Goal: Register for event/course

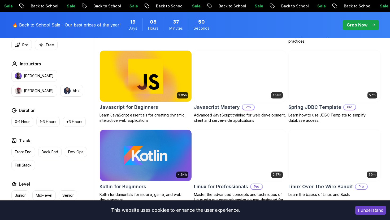
scroll to position [1000, 0]
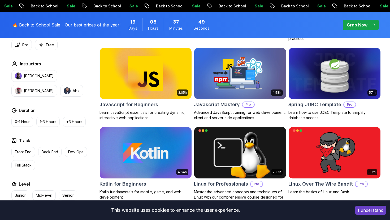
click at [161, 155] on img at bounding box center [145, 153] width 96 height 54
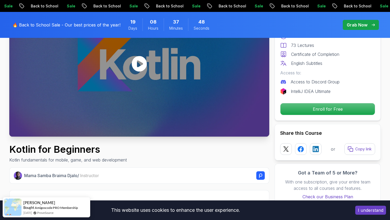
scroll to position [83, 0]
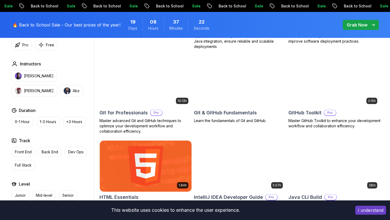
scroll to position [565, 0]
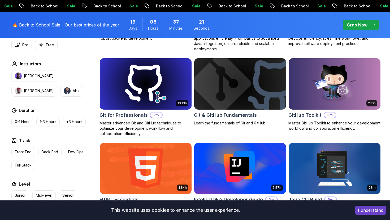
click at [258, 87] on img at bounding box center [240, 84] width 96 height 54
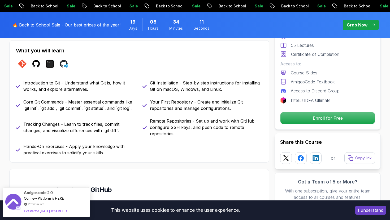
scroll to position [235, 0]
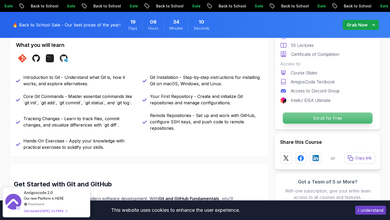
click at [318, 120] on p "Enroll for Free" at bounding box center [328, 118] width 90 height 11
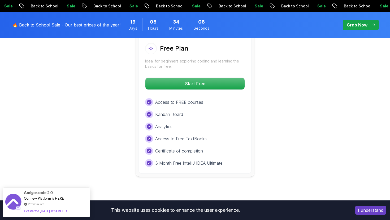
scroll to position [1062, 0]
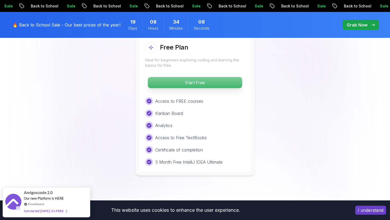
click at [213, 87] on p "Start Free" at bounding box center [195, 82] width 94 height 11
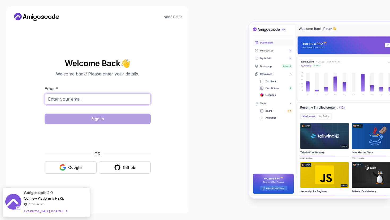
click at [122, 96] on input "Email *" at bounding box center [98, 99] width 106 height 11
type input "[EMAIL_ADDRESS][DOMAIN_NAME]"
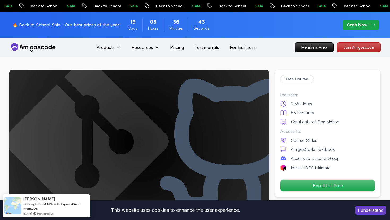
click at [42, 46] on icon at bounding box center [33, 47] width 48 height 8
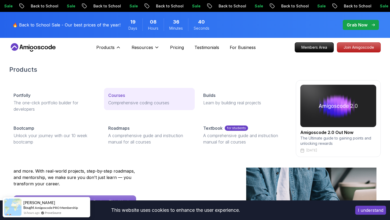
click at [119, 100] on p "Comprehensive coding courses" at bounding box center [149, 103] width 82 height 6
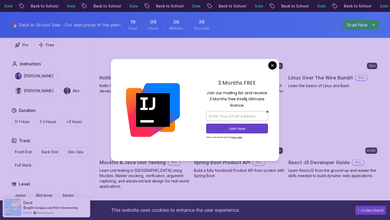
scroll to position [1097, 0]
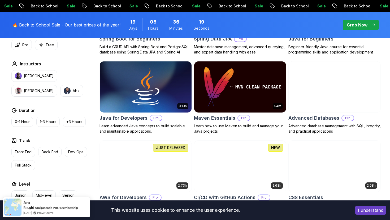
scroll to position [309, 0]
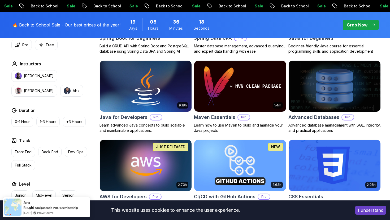
click at [168, 90] on img at bounding box center [145, 86] width 96 height 54
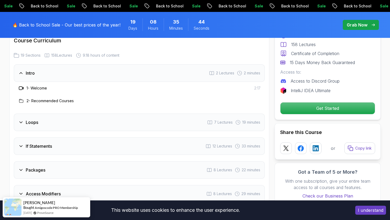
scroll to position [701, 0]
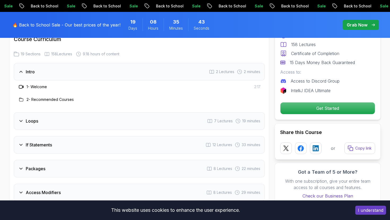
click at [47, 120] on div "Loops 7 Lectures 19 minutes" at bounding box center [139, 121] width 251 height 18
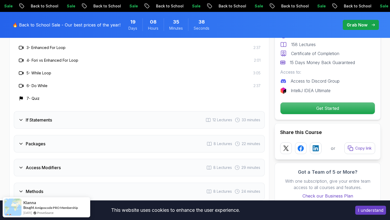
scroll to position [789, 0]
click at [41, 117] on div "If Statements 12 Lectures 33 minutes" at bounding box center [139, 121] width 251 height 18
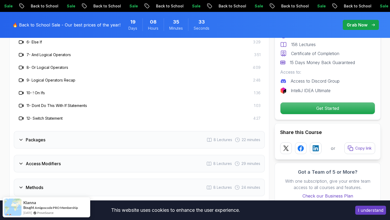
click at [40, 138] on div "Packages 8 Lectures 22 minutes" at bounding box center [139, 140] width 251 height 18
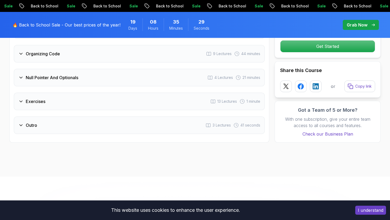
scroll to position [1180, 0]
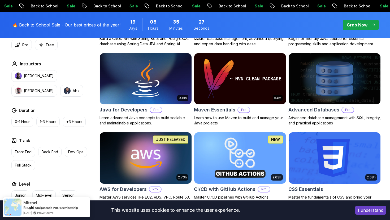
scroll to position [309, 0]
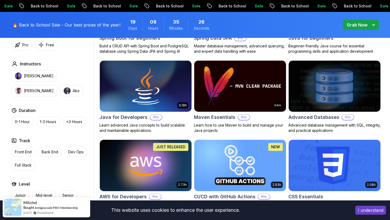
click at [154, 167] on img at bounding box center [145, 166] width 96 height 54
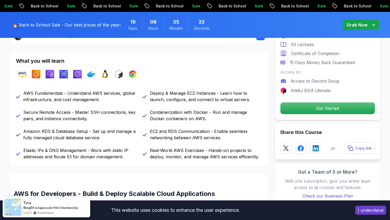
scroll to position [219, 0]
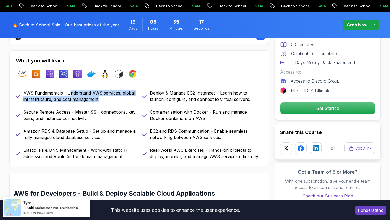
drag, startPoint x: 70, startPoint y: 92, endPoint x: 119, endPoint y: 99, distance: 50.1
click at [119, 99] on p "AWS Fundamentals - Understand AWS services, global infrastructure, and cost man…" at bounding box center [79, 96] width 113 height 13
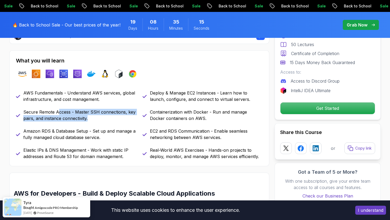
drag, startPoint x: 57, startPoint y: 110, endPoint x: 93, endPoint y: 122, distance: 38.4
click at [94, 123] on div "AWS Fundamentals - Understand AWS services, global infrastructure, and cost man…" at bounding box center [139, 125] width 247 height 70
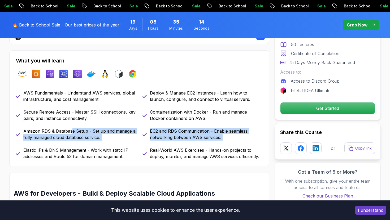
drag, startPoint x: 70, startPoint y: 131, endPoint x: 102, endPoint y: 145, distance: 34.5
click at [102, 145] on div "AWS Fundamentals - Understand AWS services, global infrastructure, and cost man…" at bounding box center [139, 125] width 247 height 70
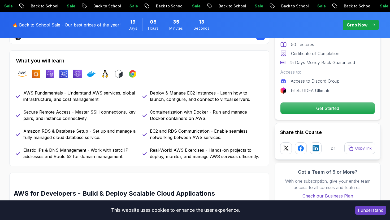
click at [168, 147] on div "AWS Fundamentals - Understand AWS services, global infrastructure, and cost man…" at bounding box center [139, 125] width 247 height 70
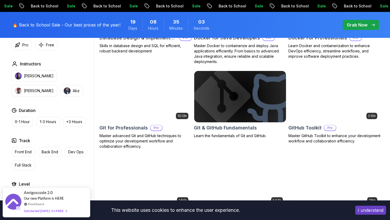
scroll to position [557, 0]
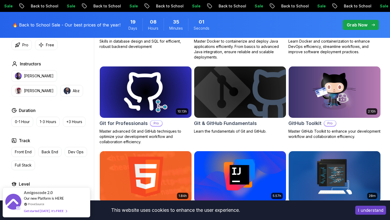
click at [170, 98] on img at bounding box center [145, 92] width 96 height 54
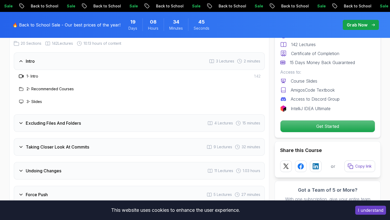
scroll to position [769, 0]
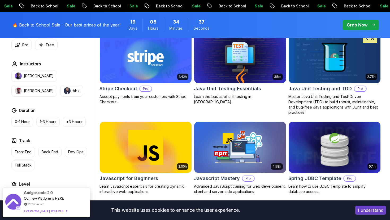
scroll to position [927, 0]
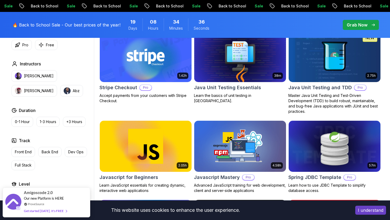
click at [119, 66] on img at bounding box center [145, 56] width 96 height 54
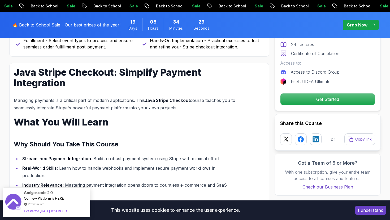
scroll to position [332, 0]
